Goal: Transaction & Acquisition: Book appointment/travel/reservation

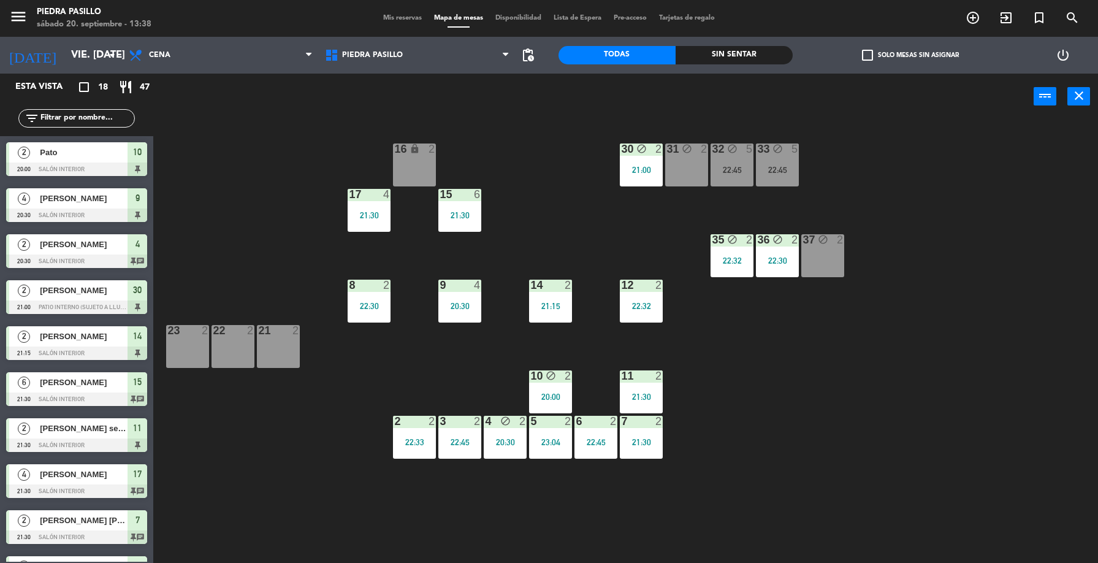
click at [86, 59] on input "vie. [DATE]" at bounding box center [130, 56] width 131 height 24
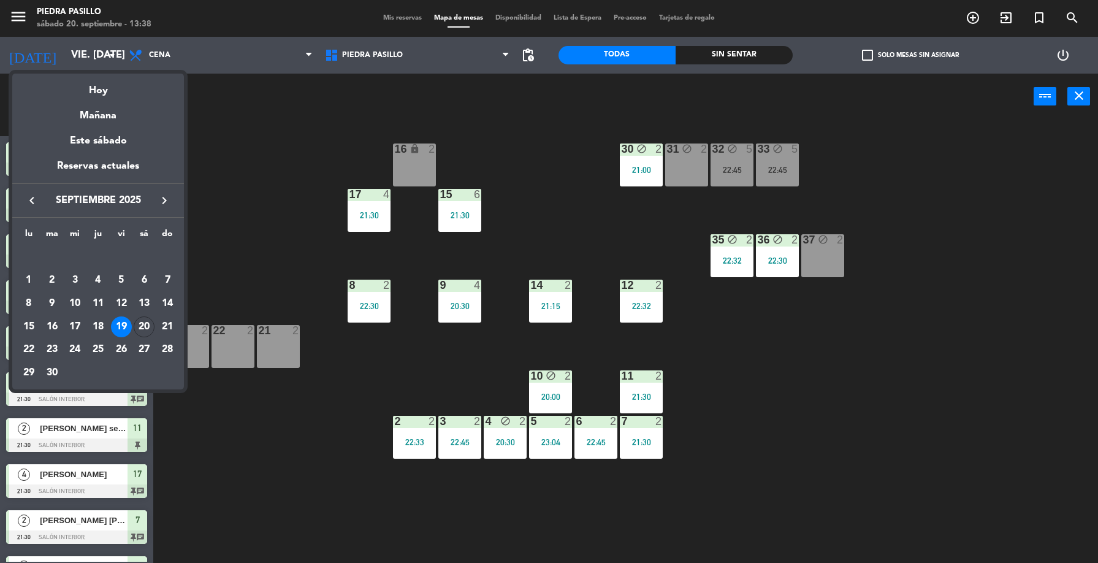
click at [150, 326] on div "20" at bounding box center [144, 326] width 21 height 21
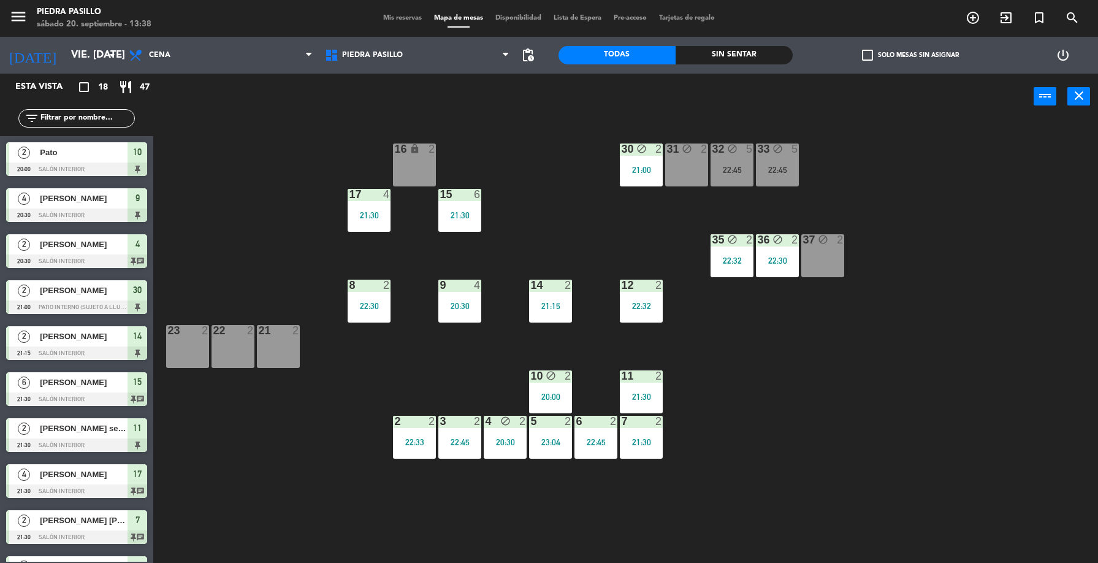
type input "sáb. [DATE]"
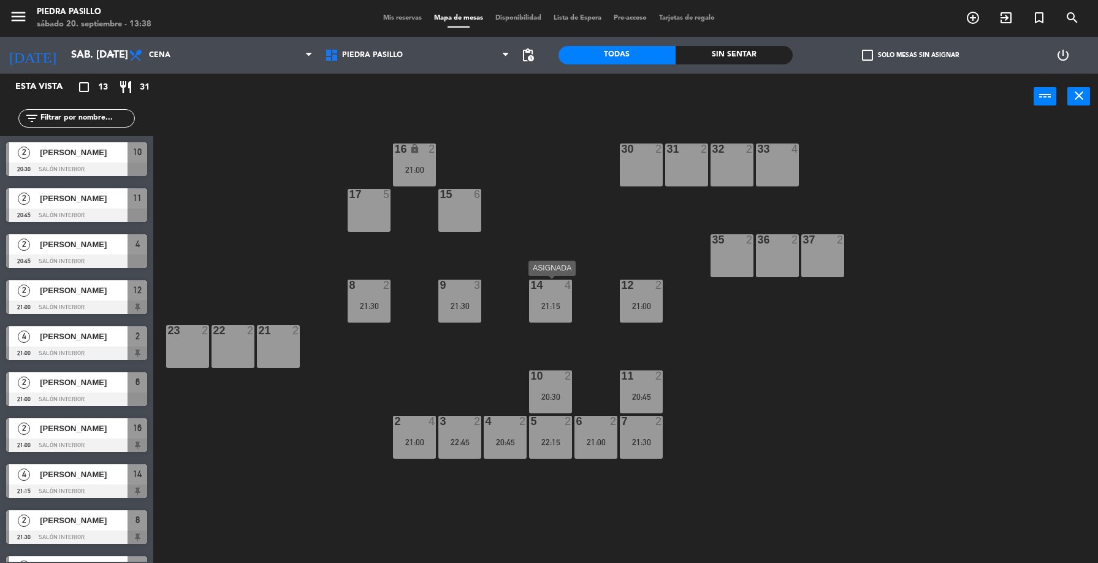
click at [548, 302] on div "21:15" at bounding box center [550, 306] width 43 height 9
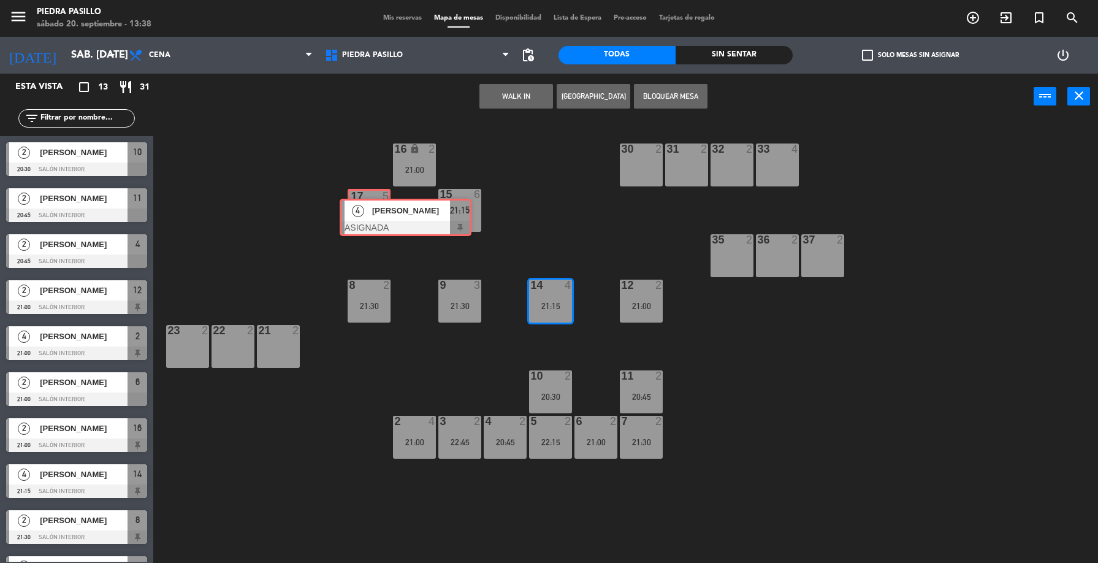
drag, startPoint x: 562, startPoint y: 335, endPoint x: 368, endPoint y: 202, distance: 235.0
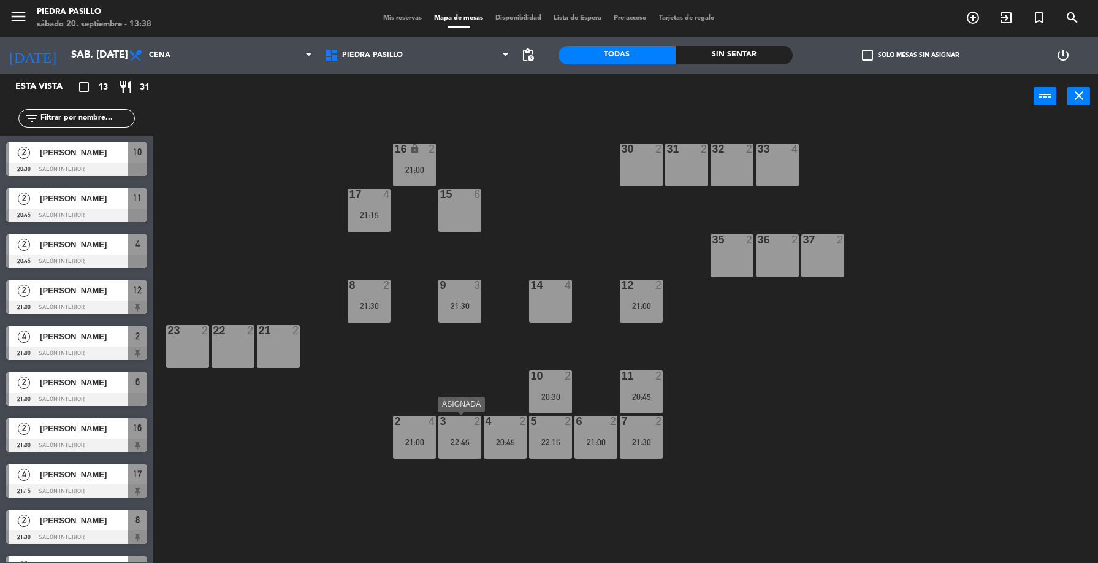
click at [476, 432] on div "3 2 22:45" at bounding box center [459, 437] width 43 height 43
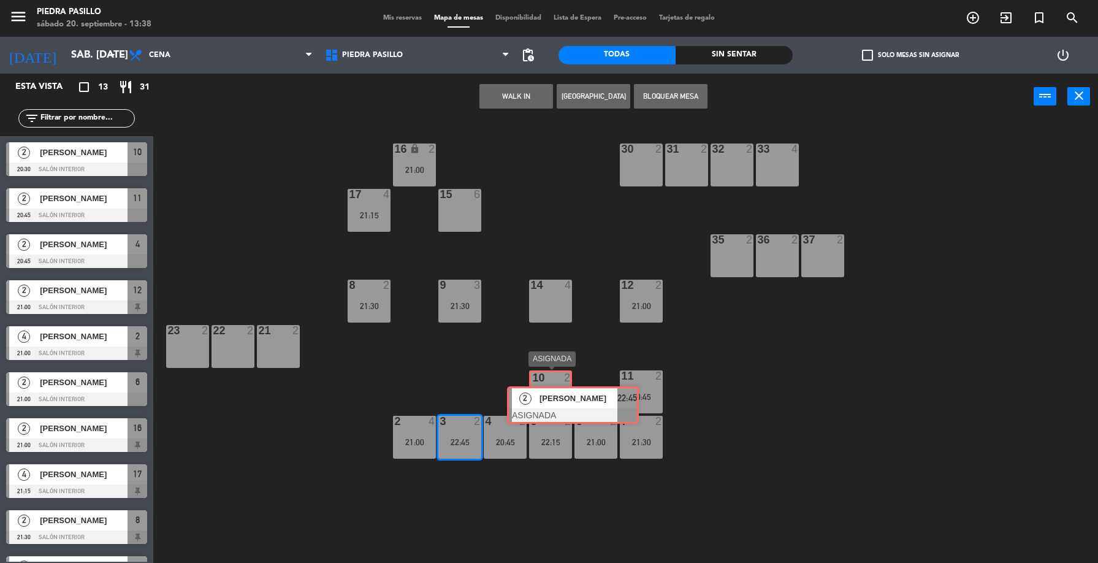
drag, startPoint x: 490, startPoint y: 473, endPoint x: 556, endPoint y: 392, distance: 103.7
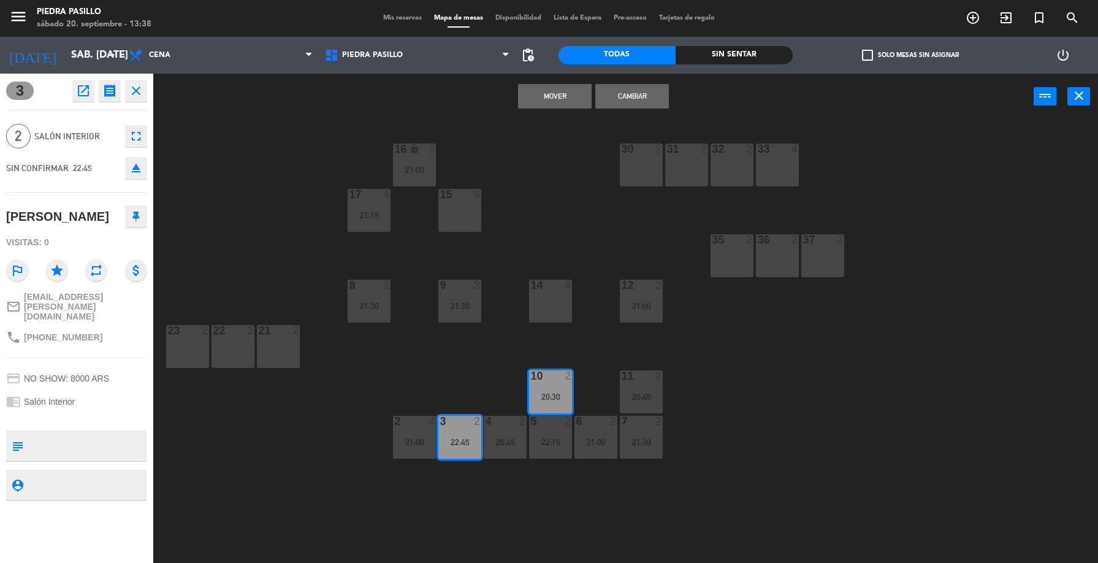
click at [547, 93] on button "Mover" at bounding box center [555, 96] width 74 height 25
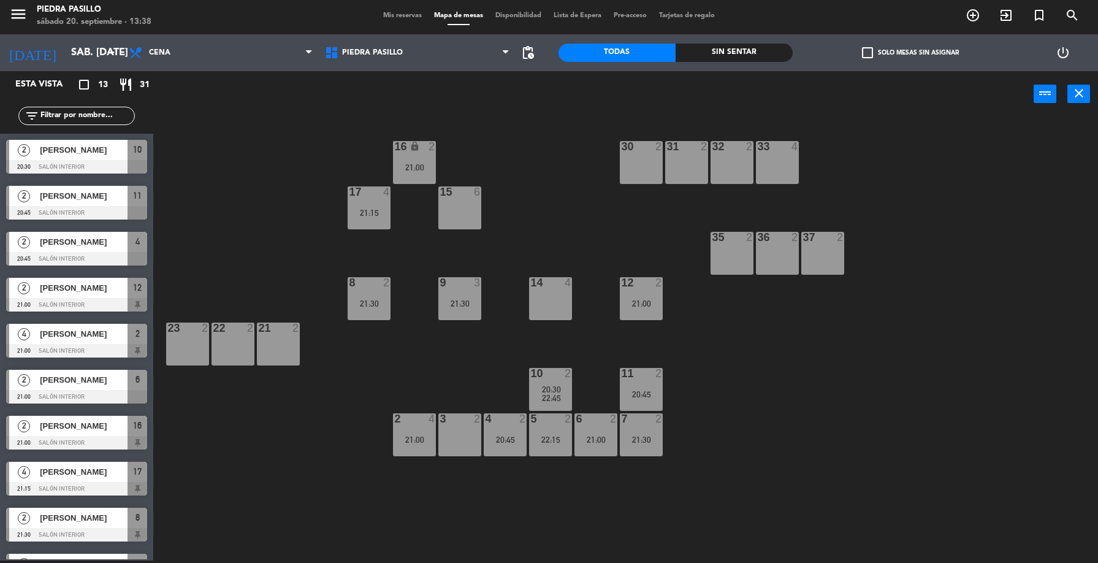
scroll to position [169, 0]
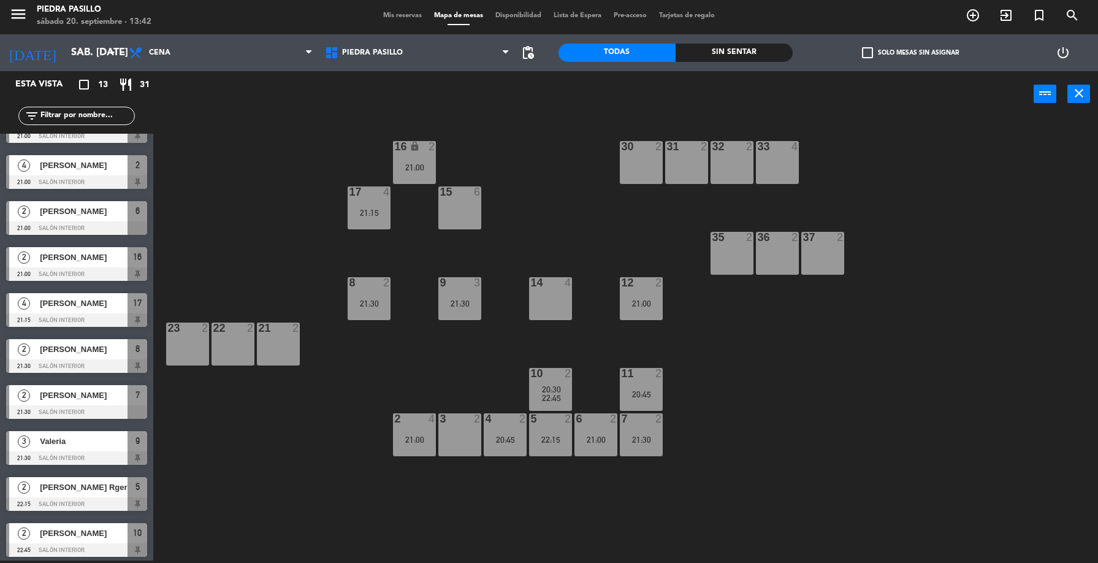
click at [460, 435] on div "3 2" at bounding box center [459, 434] width 43 height 43
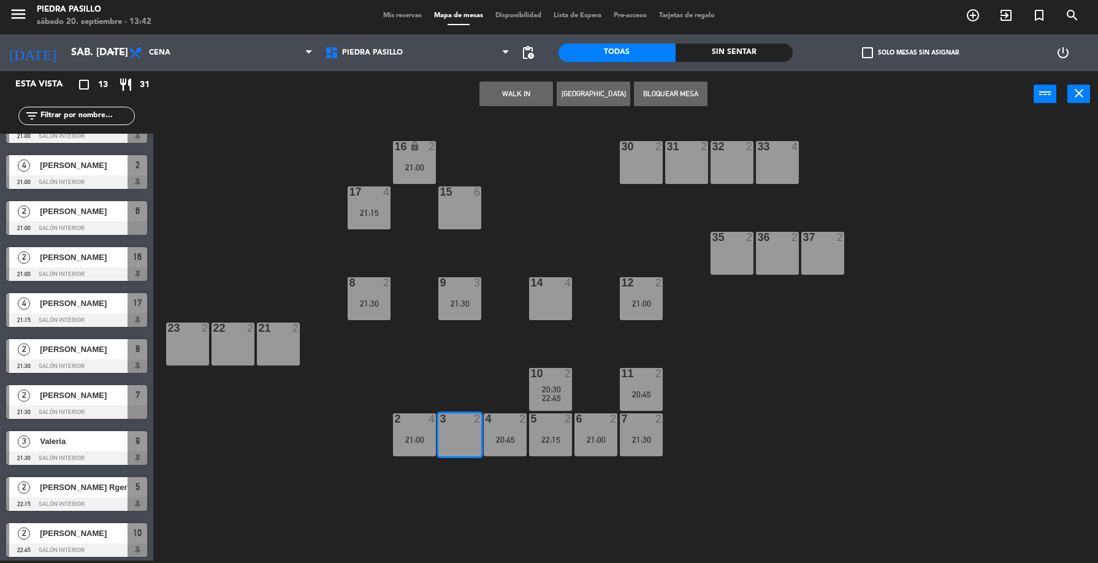
click at [574, 105] on button "[GEOGRAPHIC_DATA]" at bounding box center [594, 94] width 74 height 25
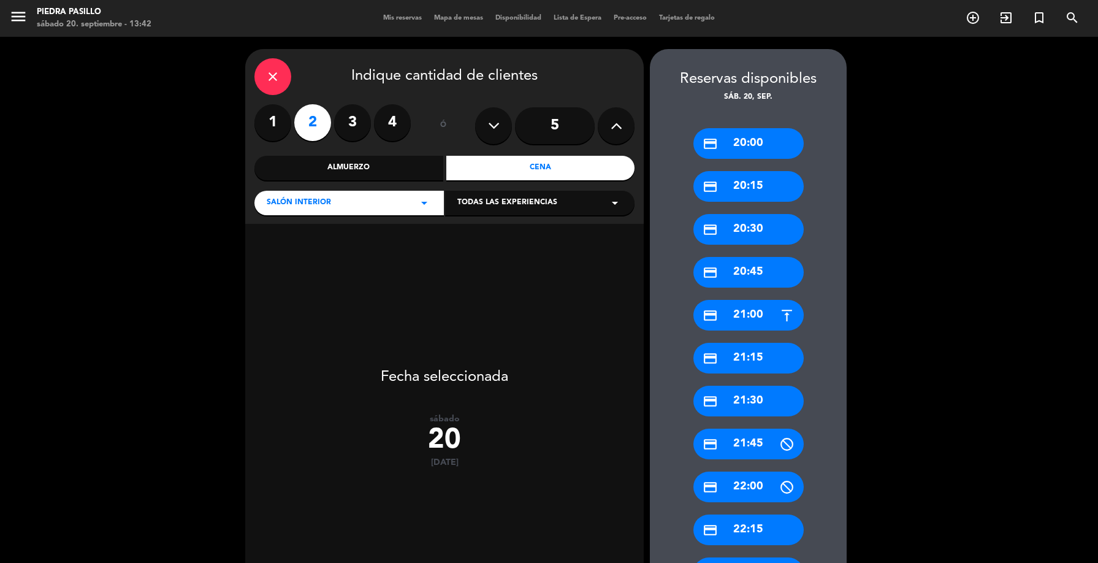
click at [756, 317] on div "credit_card 21:00" at bounding box center [748, 315] width 110 height 31
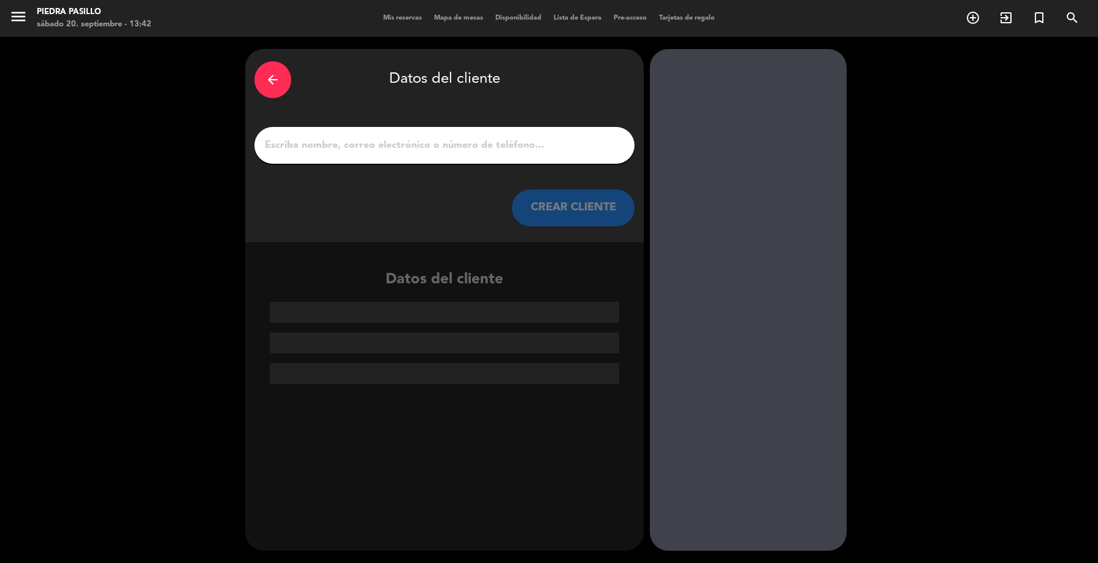
click at [453, 143] on input "1" at bounding box center [445, 145] width 362 height 17
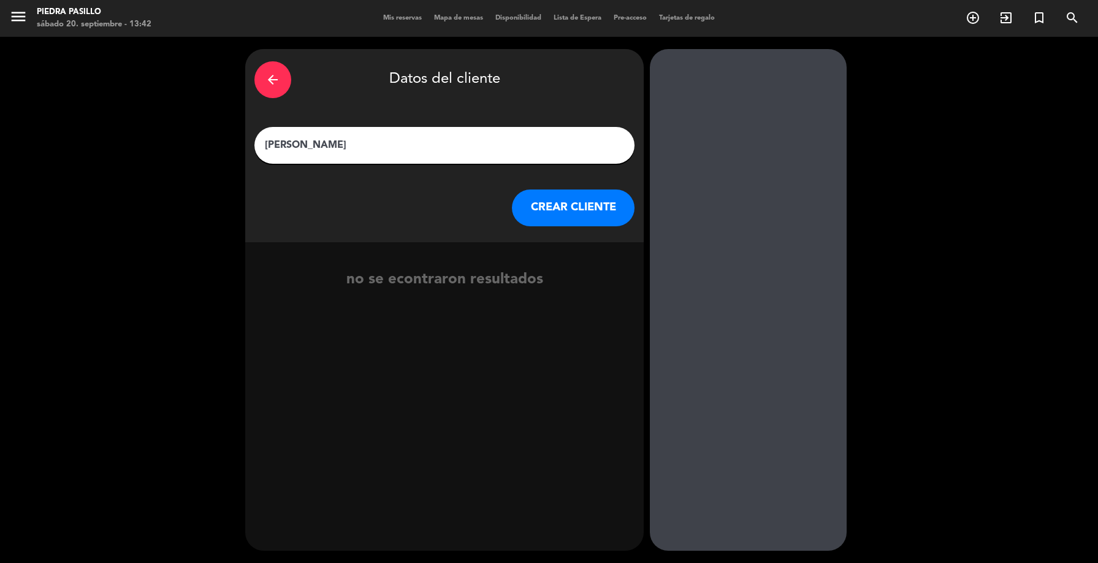
type input "[PERSON_NAME]"
click at [570, 205] on button "CREAR CLIENTE" at bounding box center [573, 207] width 123 height 37
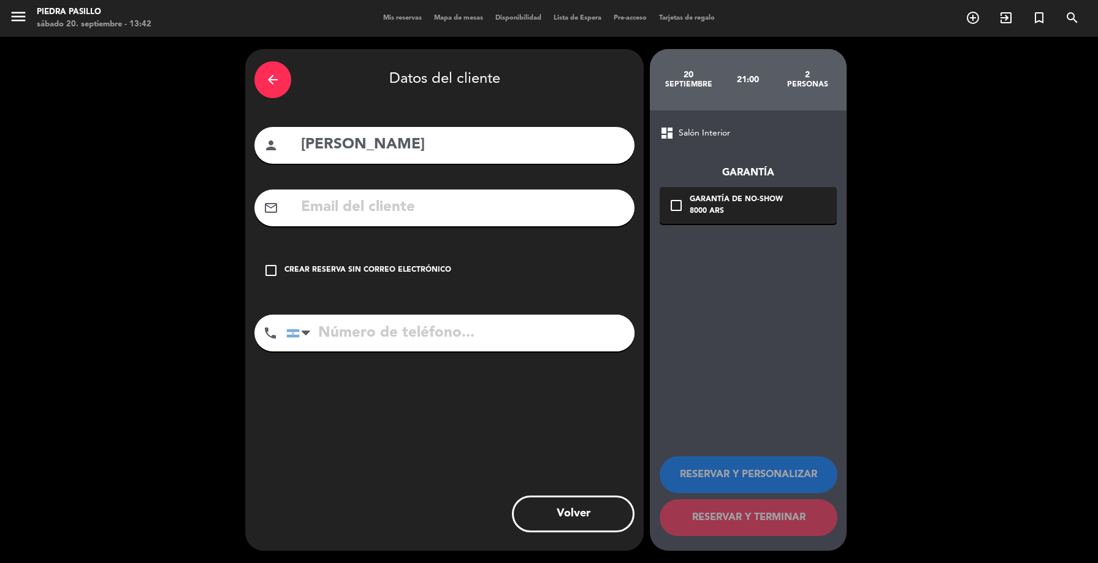
click at [412, 205] on input "text" at bounding box center [463, 207] width 326 height 25
paste input "[EMAIL_ADDRESS][DOMAIN_NAME]"
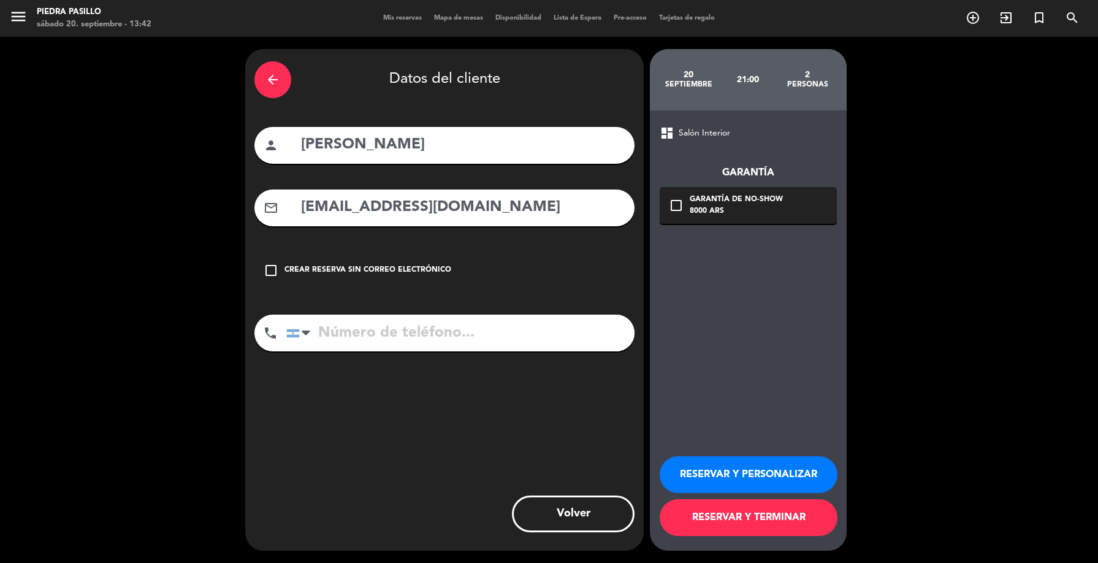
type input "[EMAIL_ADDRESS][DOMAIN_NAME]"
click at [384, 343] on input "tel" at bounding box center [460, 333] width 348 height 37
paste input "[PHONE_NUMBER]"
type input "[PHONE_NUMBER]"
click at [765, 524] on button "RESERVAR Y TERMINAR" at bounding box center [749, 517] width 178 height 37
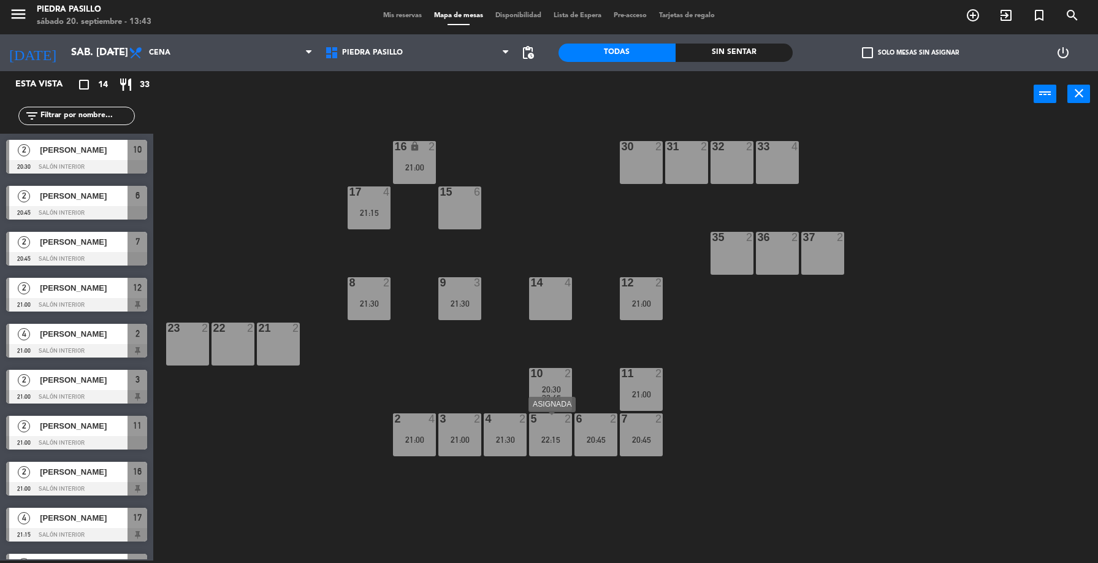
click at [552, 456] on div "5 2 22:15" at bounding box center [550, 434] width 43 height 43
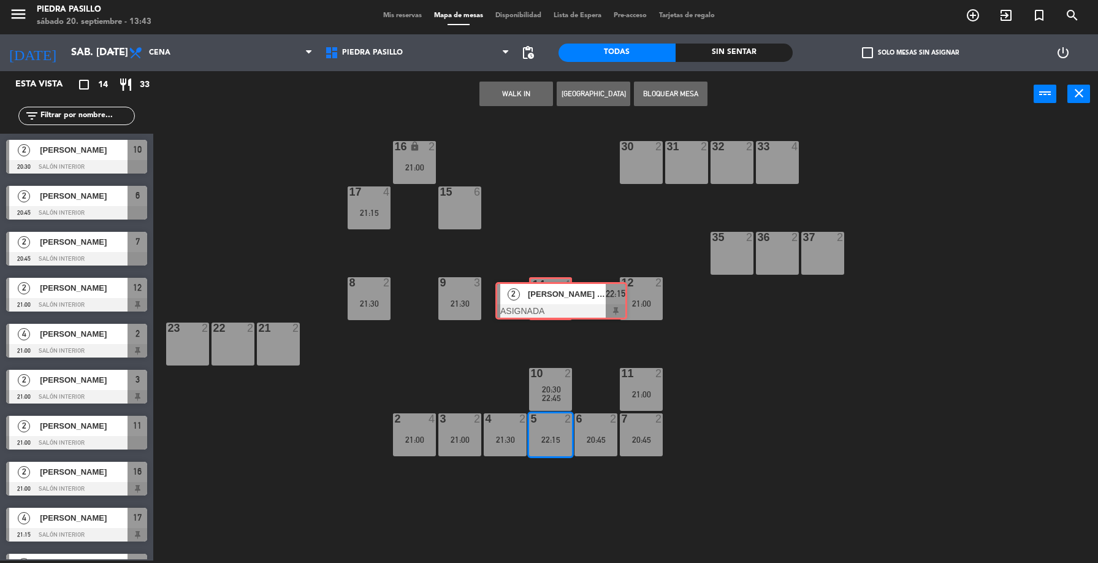
drag, startPoint x: 574, startPoint y: 496, endPoint x: 538, endPoint y: 312, distance: 187.6
